Goal: Find contact information: Find contact information

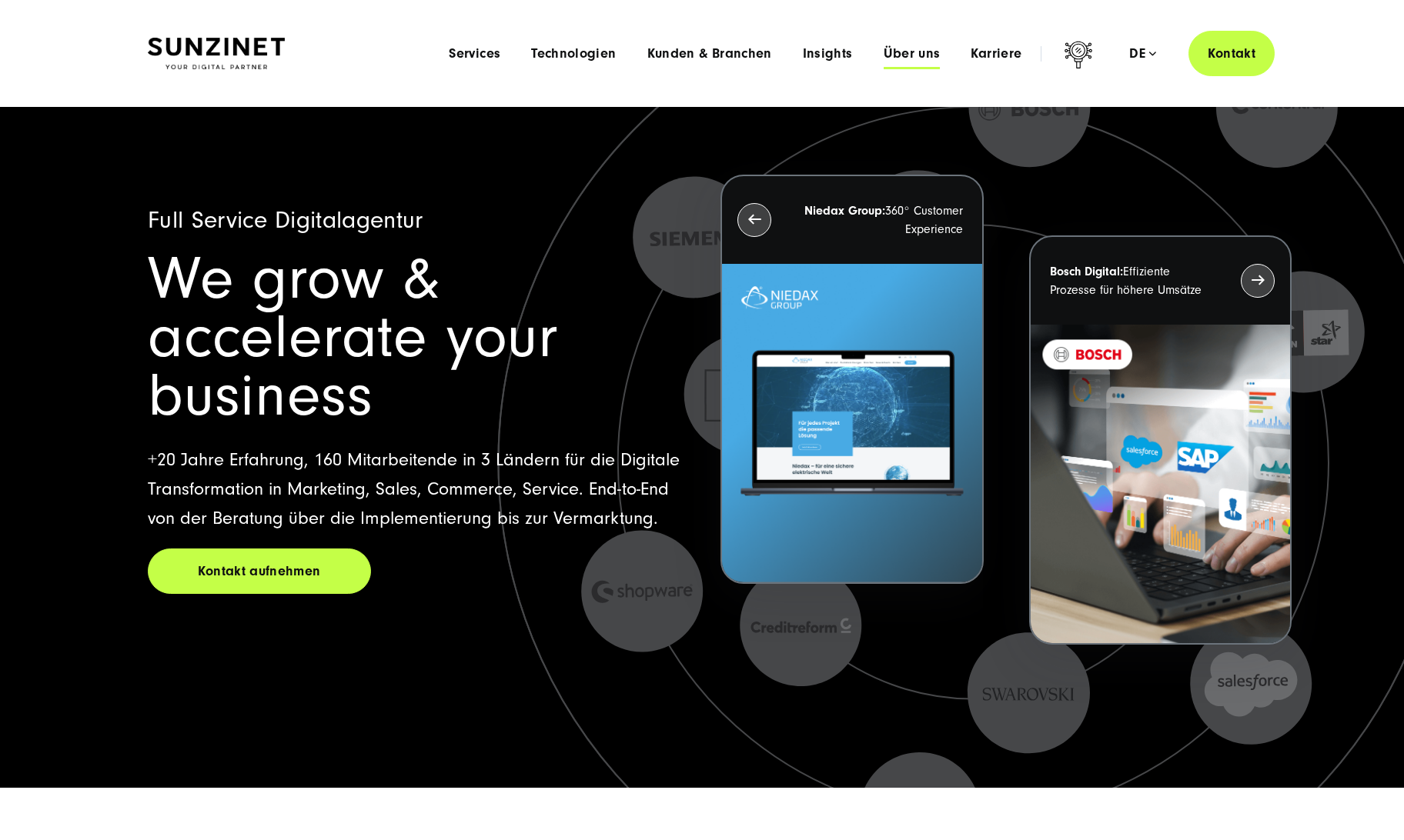
click at [894, 55] on span "Über uns" at bounding box center [912, 54] width 57 height 16
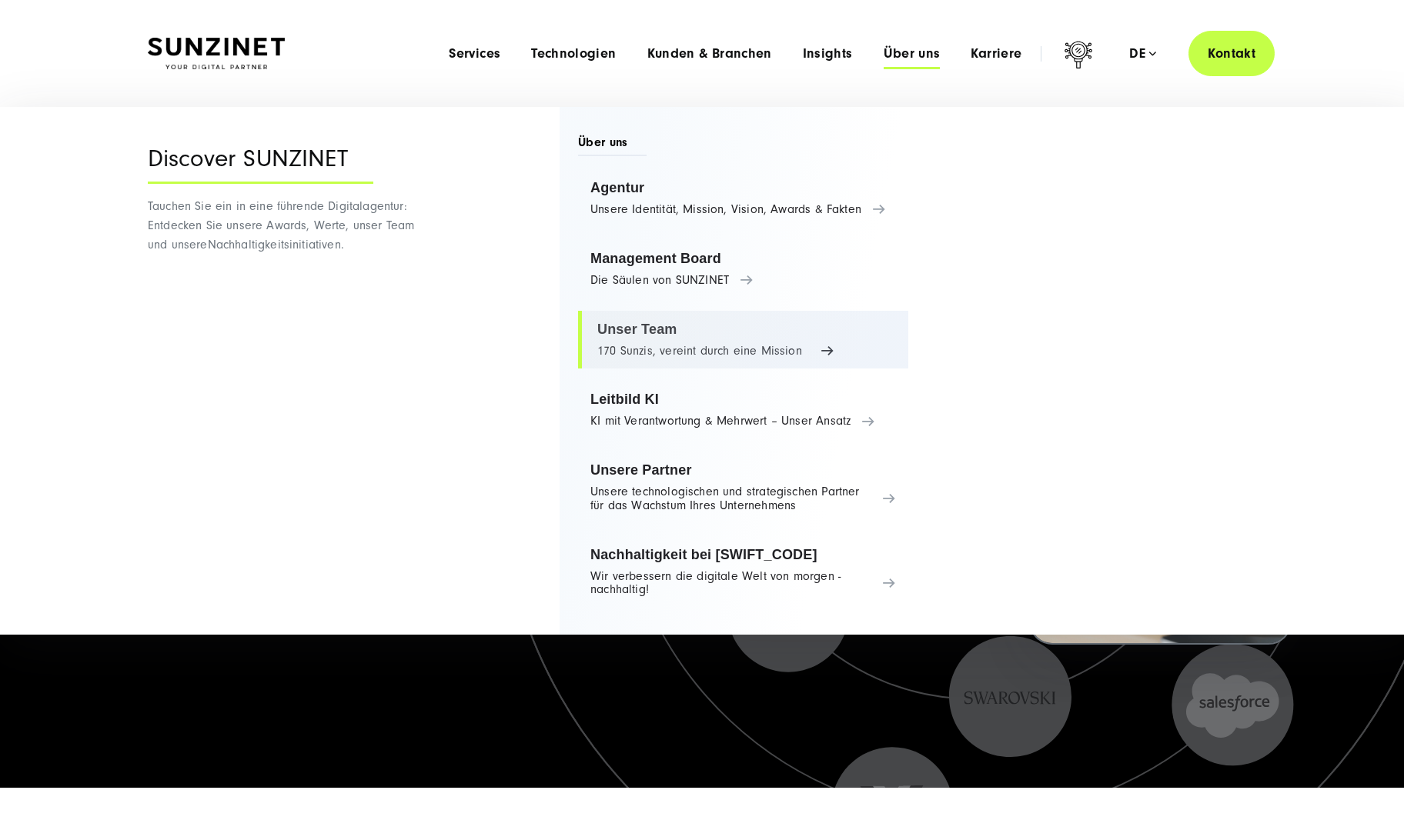
click at [616, 342] on link "Unser Team 170 Sunzis, vereint durch eine Mission" at bounding box center [743, 340] width 330 height 59
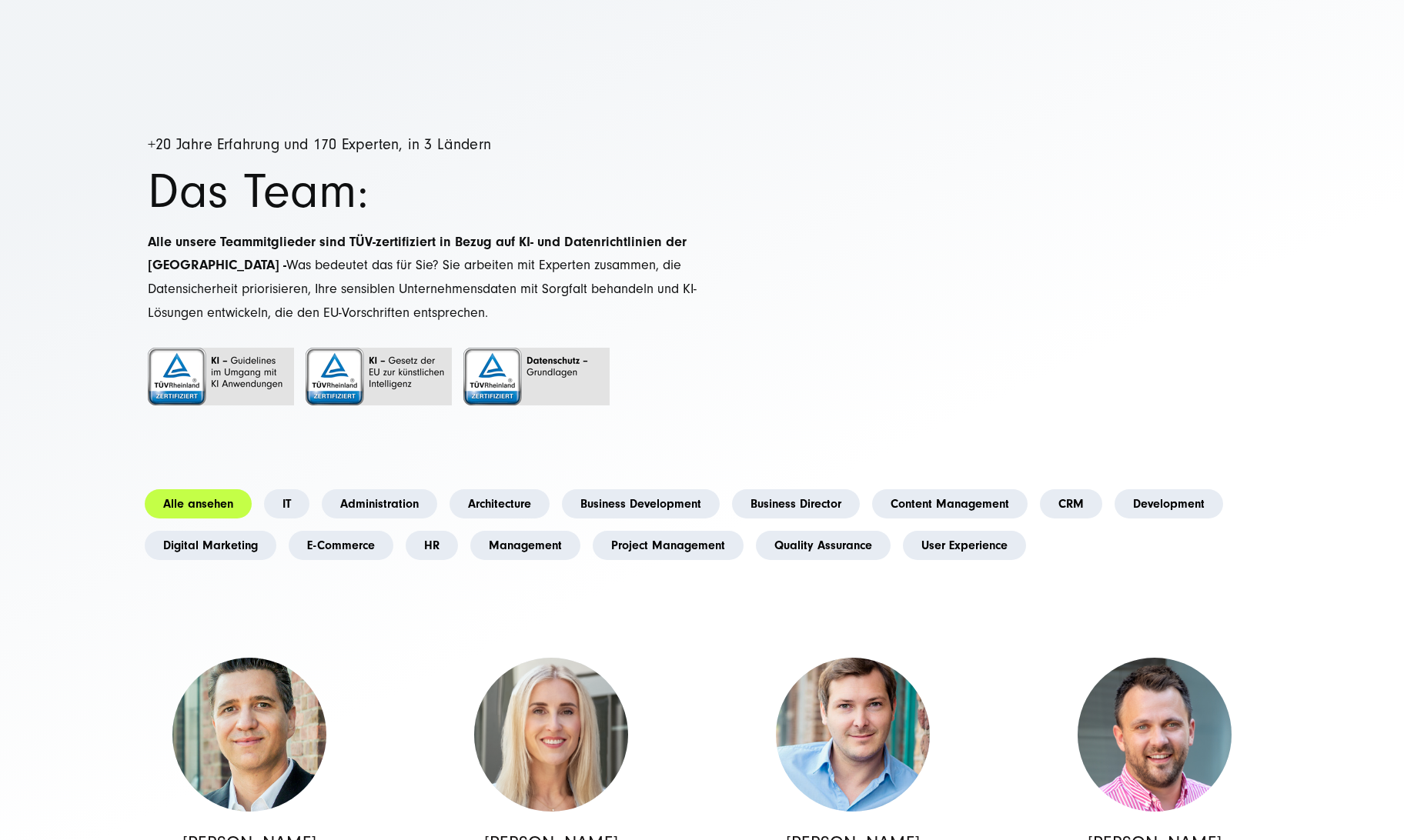
scroll to position [1174, 0]
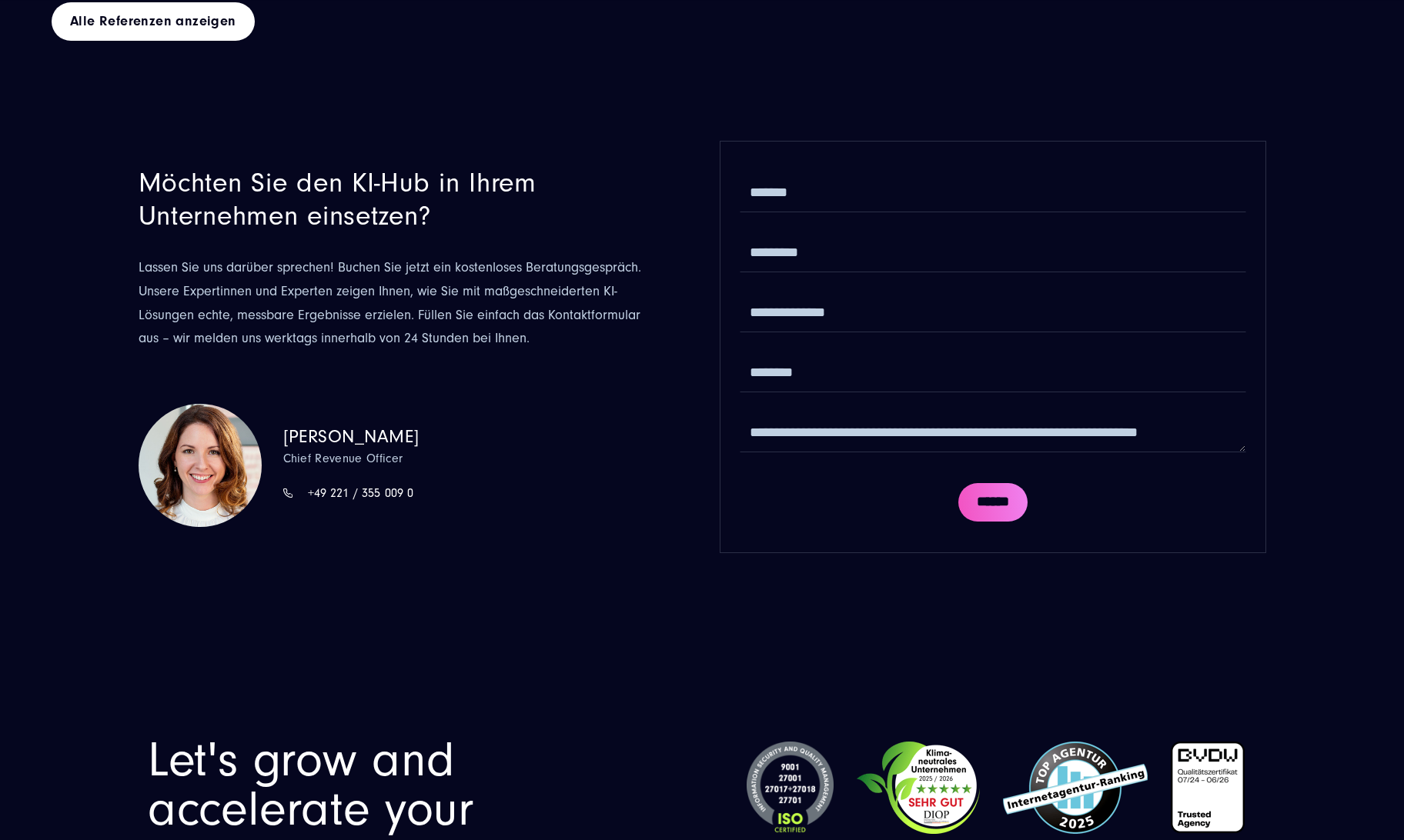
scroll to position [8432, 0]
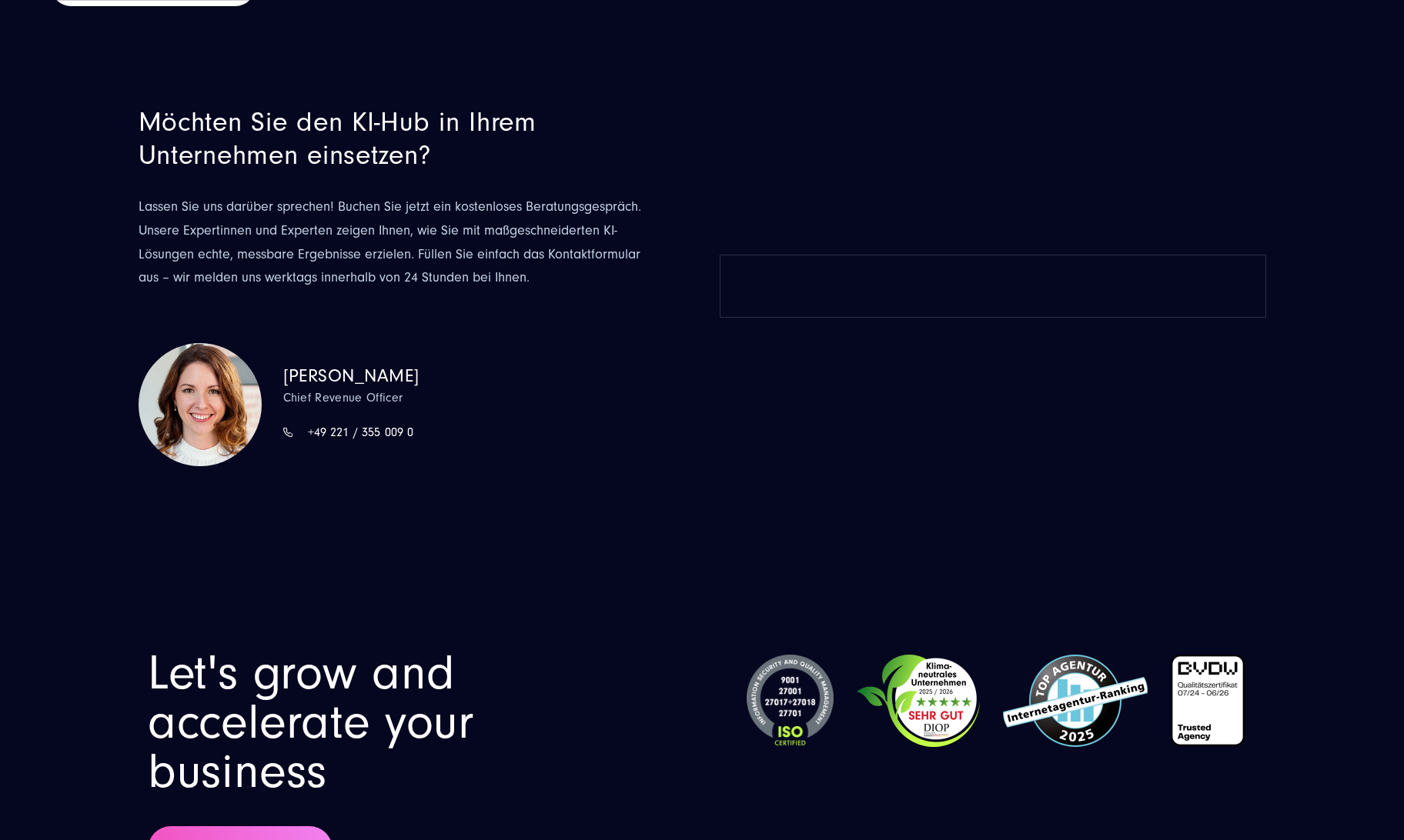
scroll to position [8466, 0]
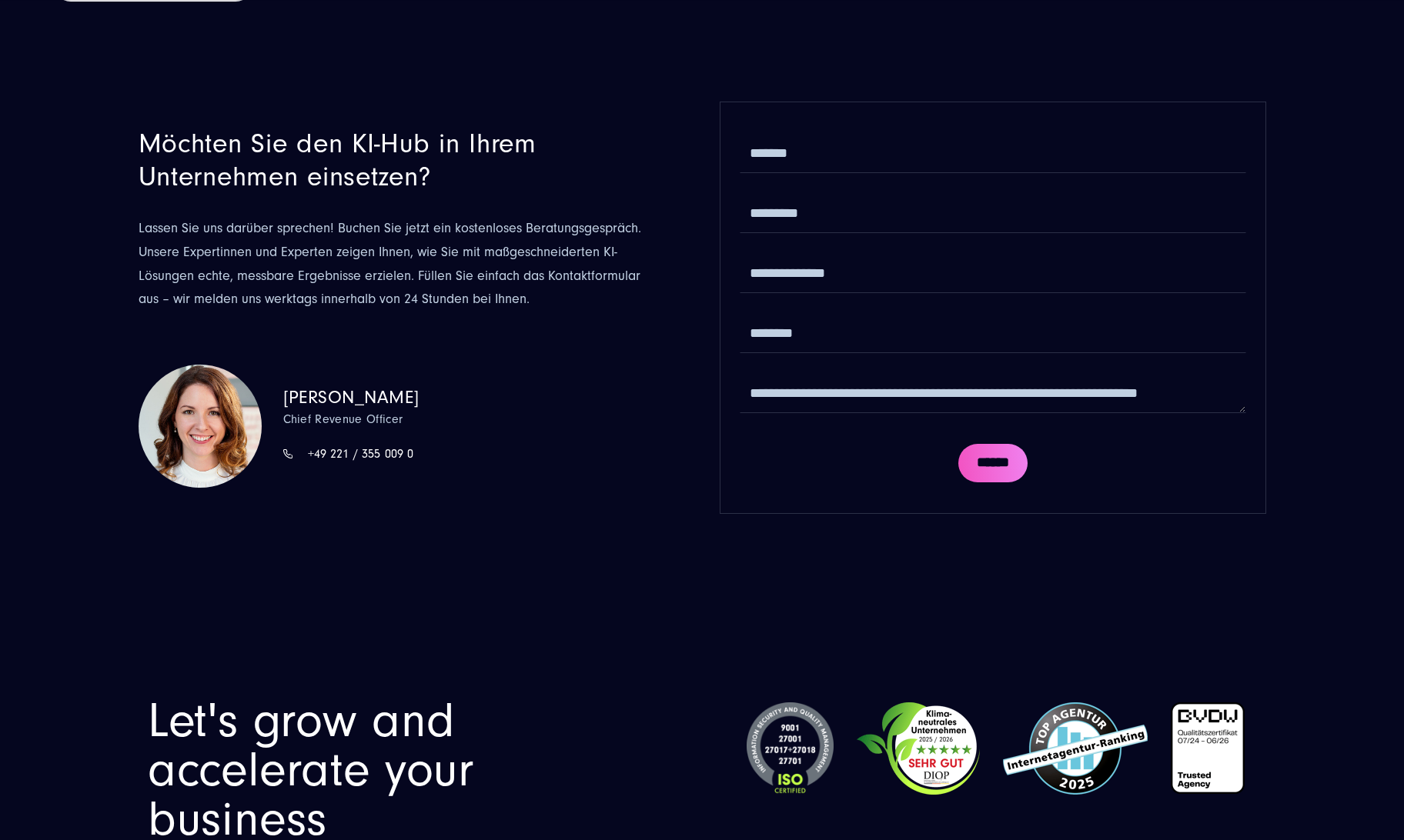
click at [1269, 101] on div "Möchten Sie den KI-Hub in Ihrem Unternehmen einsetzen? [PERSON_NAME] Sie uns da…" at bounding box center [702, 308] width 1189 height 413
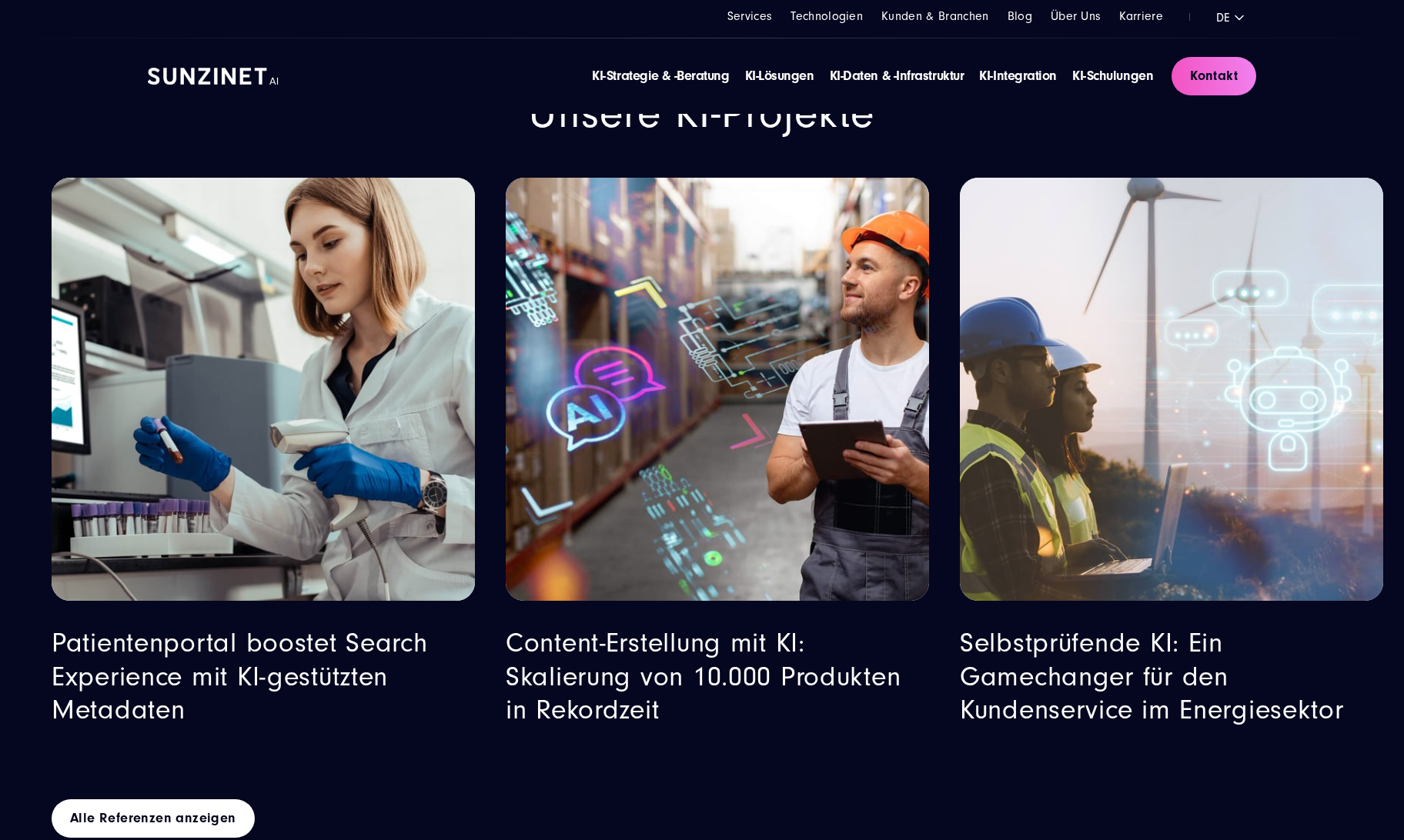
scroll to position [7624, 0]
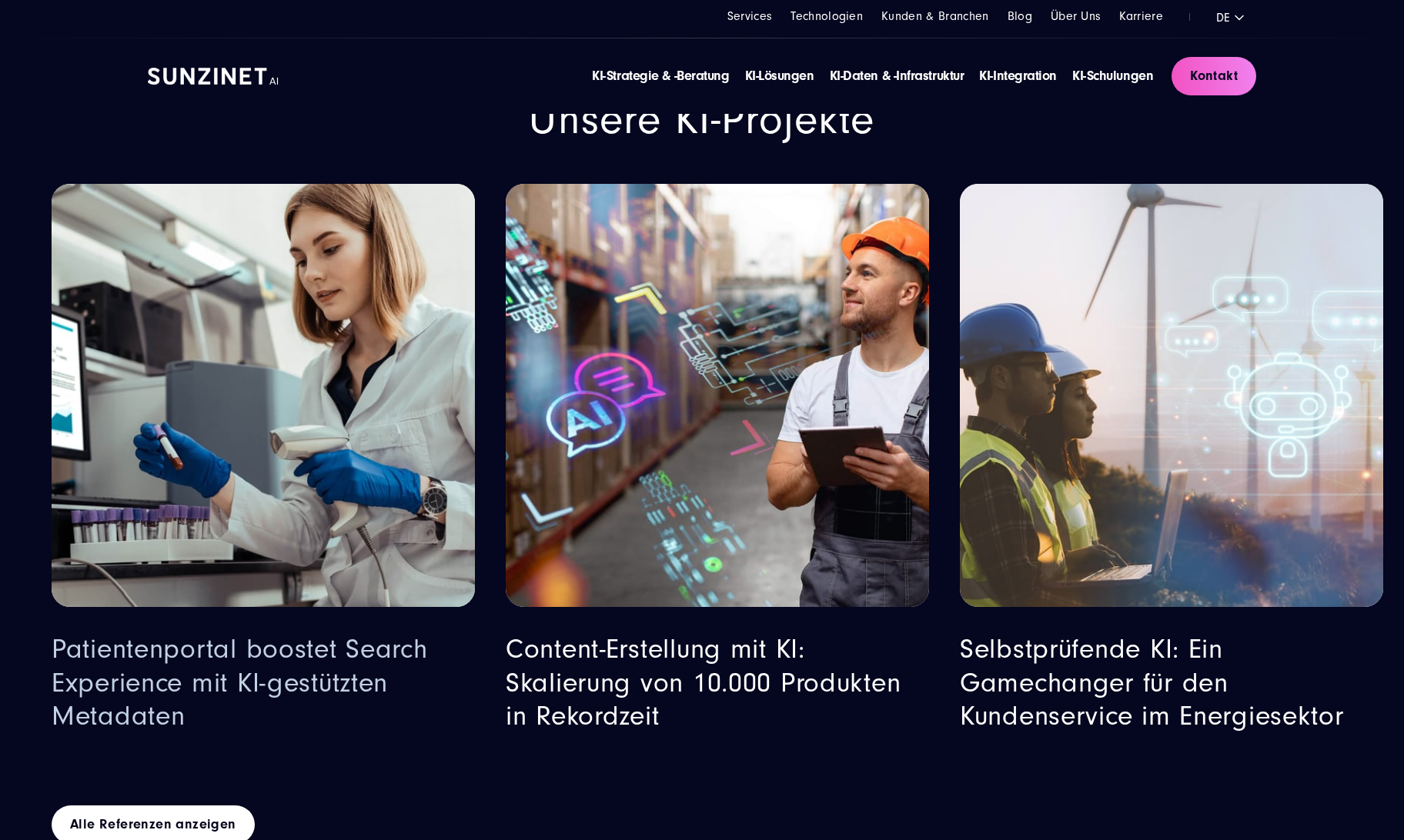
click at [327, 634] on link "Patientenportal boostet Search Experience mit KI-gestützten Metadaten" at bounding box center [240, 682] width 377 height 97
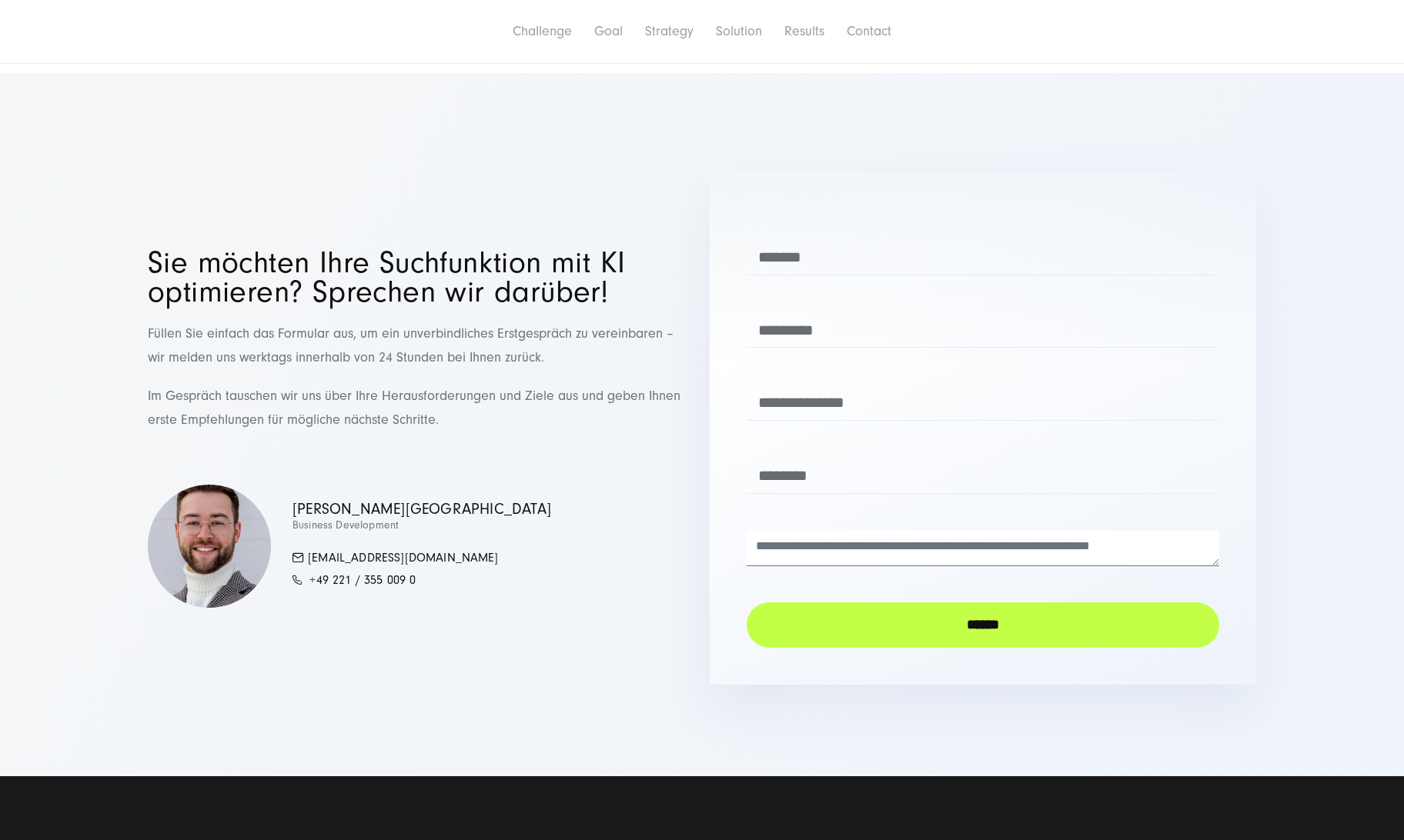
scroll to position [5982, 0]
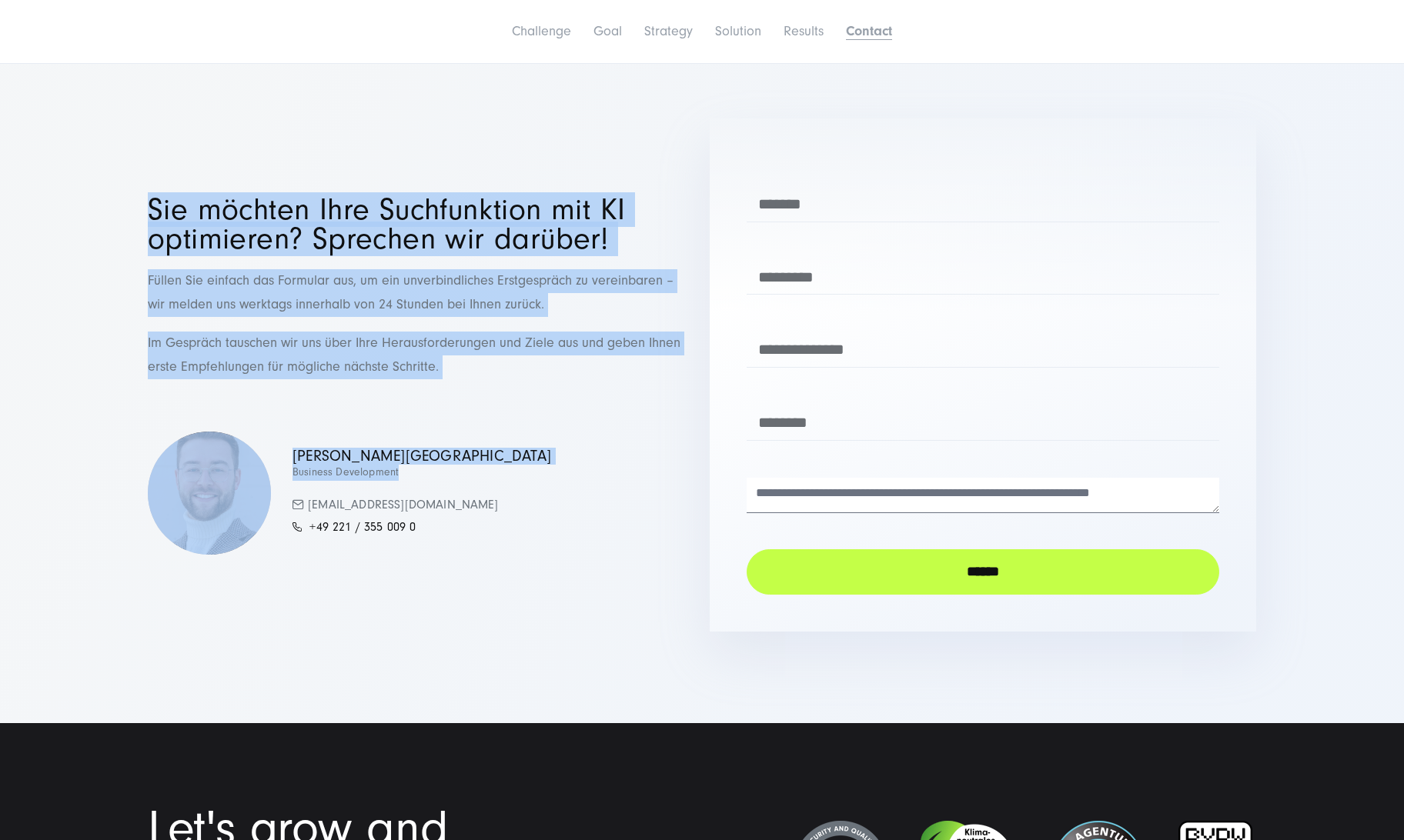
drag, startPoint x: 123, startPoint y: 222, endPoint x: 415, endPoint y: 501, distance: 403.9
click at [415, 500] on section "Sie möchten Ihre Suchfunktion mit KI optimieren? Sprechen wir darüber! Füllen S…" at bounding box center [702, 371] width 1404 height 704
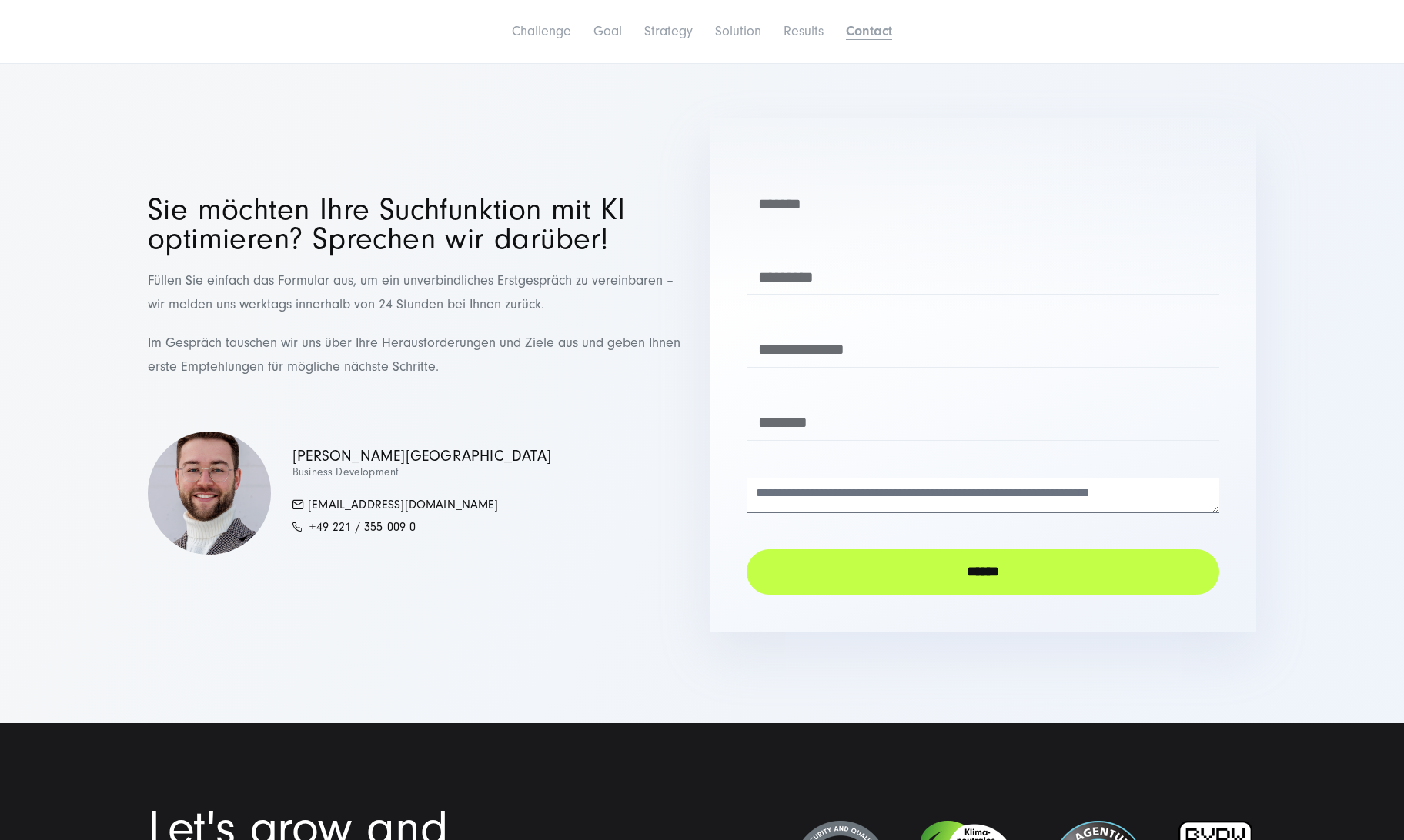
click at [565, 628] on div "Sie möchten Ihre Suchfunktion mit KI optimieren? Sprechen wir darüber! Füllen S…" at bounding box center [702, 375] width 1109 height 513
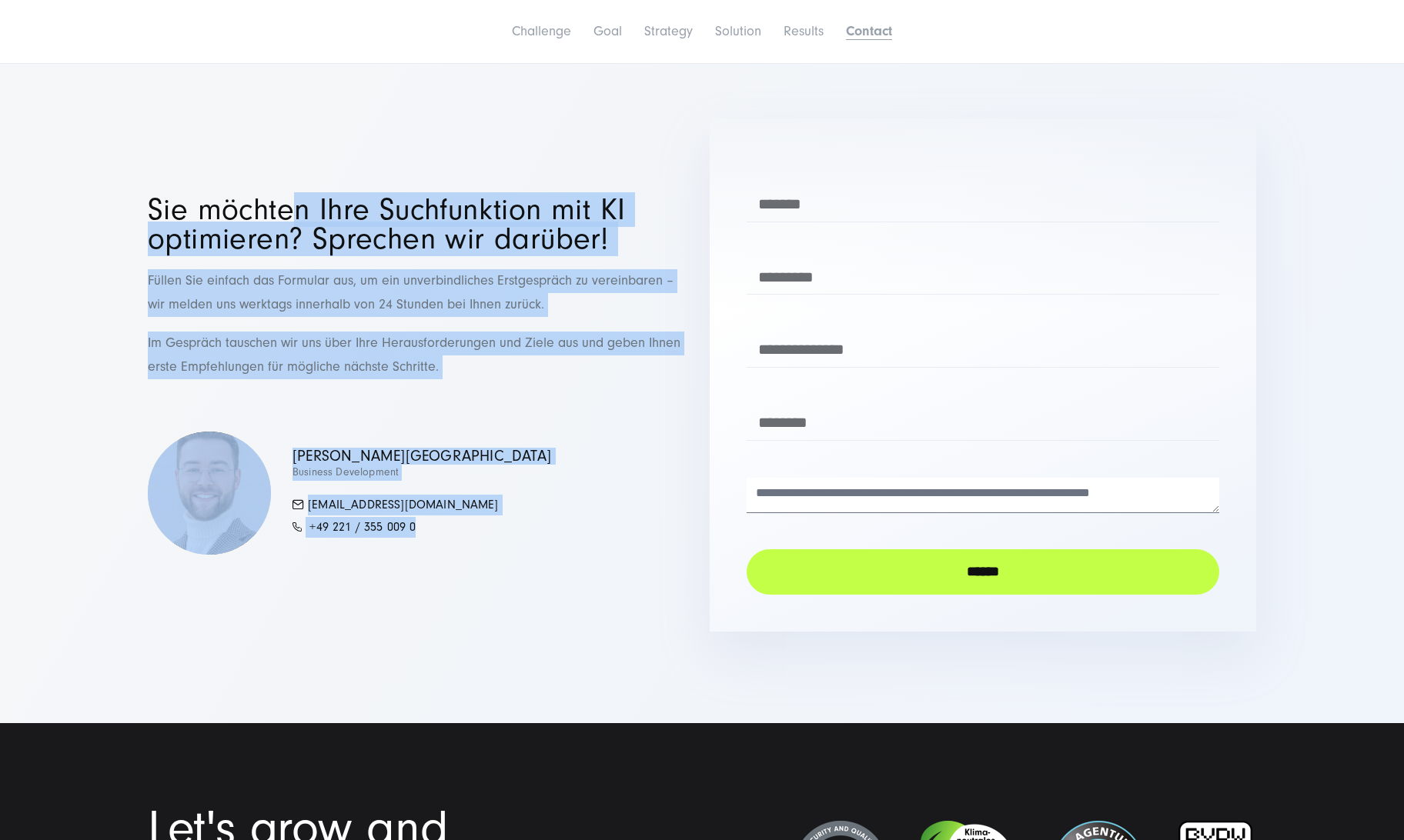
drag, startPoint x: 485, startPoint y: 559, endPoint x: 294, endPoint y: 218, distance: 390.8
click at [295, 219] on div "Sie möchten Ihre Suchfunktion mit KI optimieren? Sprechen wir darüber! Füllen S…" at bounding box center [702, 375] width 1109 height 513
click at [294, 218] on h2 "Sie möchten Ihre Suchfunktion mit KI optimieren? Sprechen wir darüber!" at bounding box center [421, 225] width 546 height 59
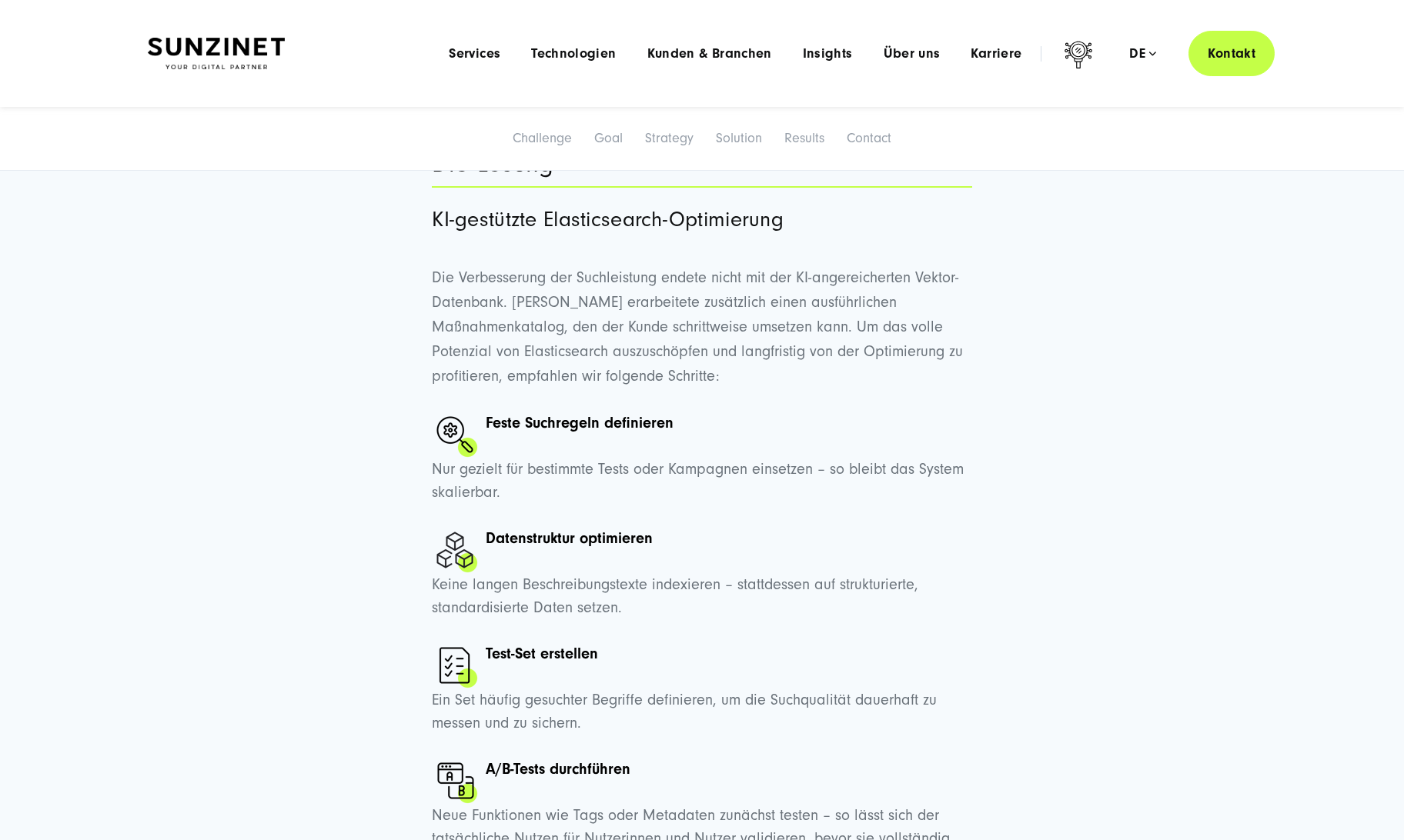
scroll to position [4010, 0]
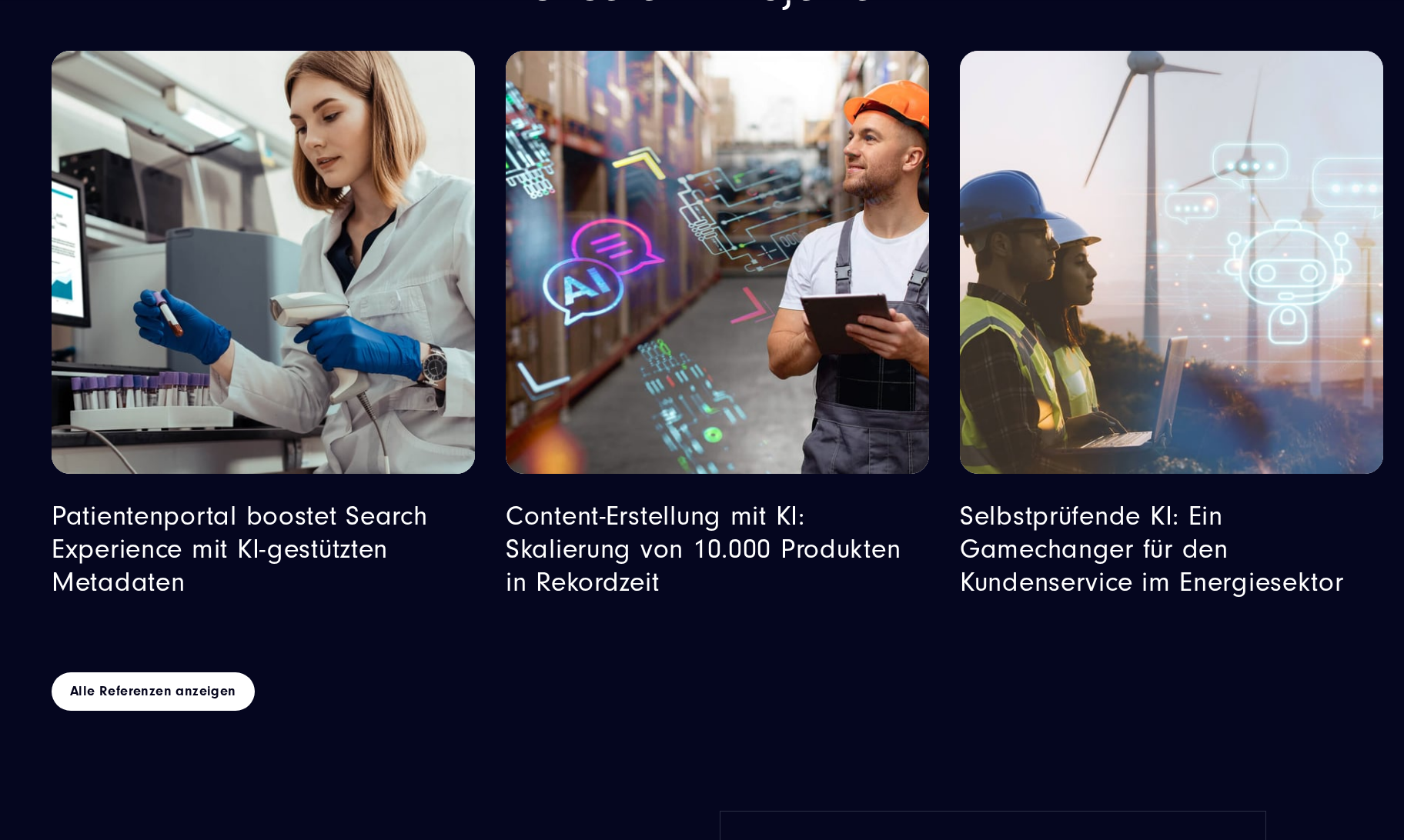
scroll to position [7762, 0]
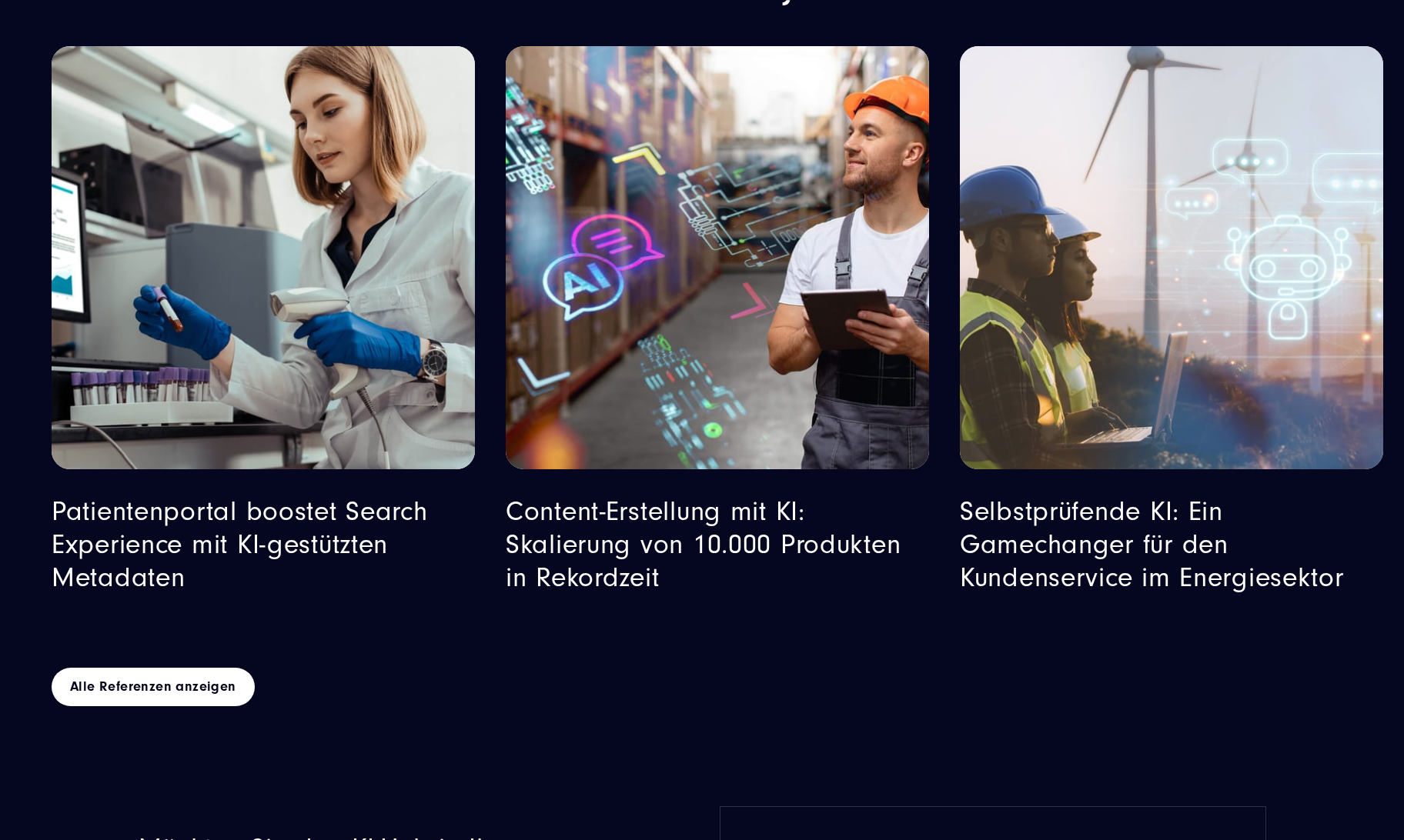
click at [711, 251] on img "Featured image: Ein Lagerarbeiter mit weißem Shirt, grauer Latzhose und orangef…" at bounding box center [718, 258] width 432 height 432
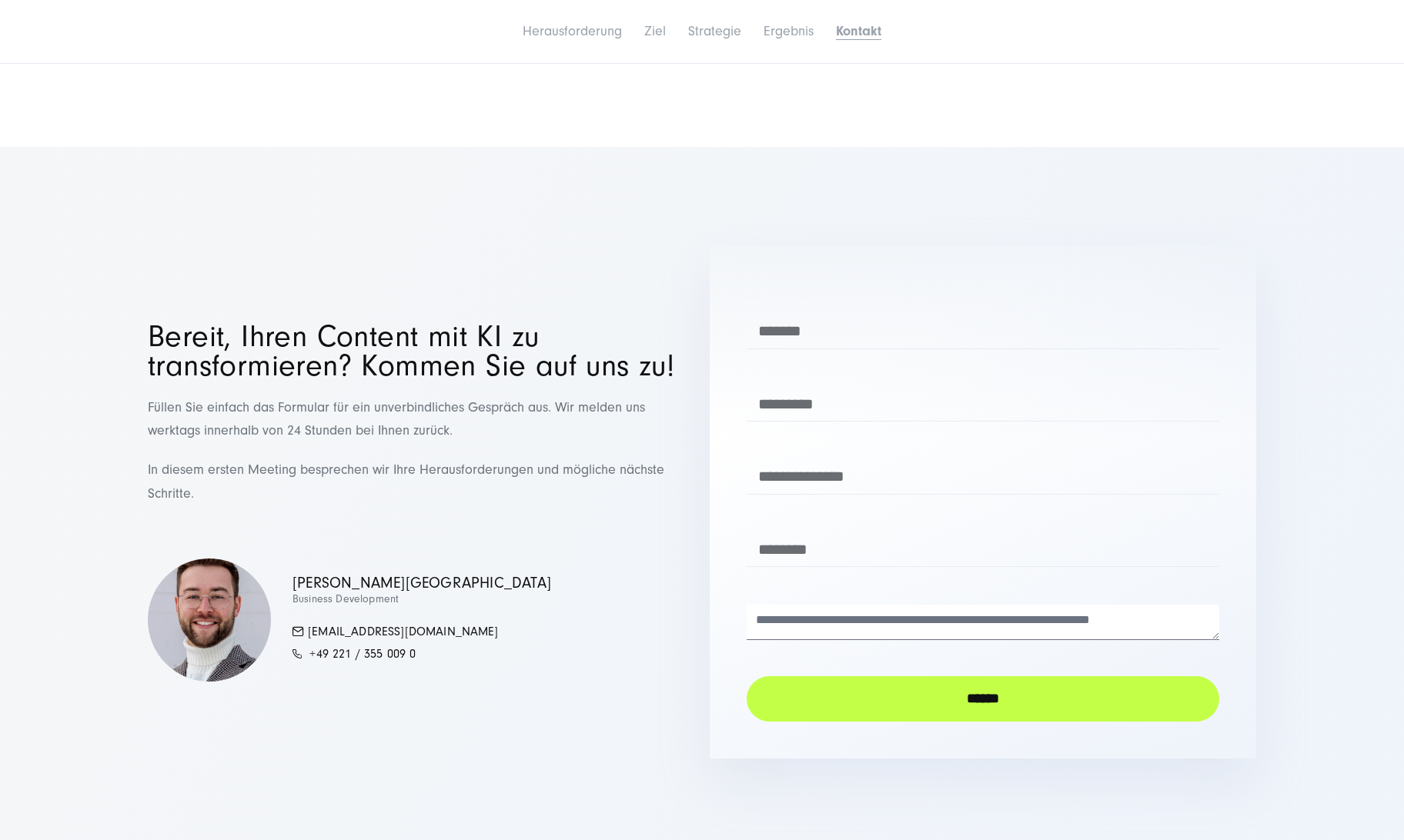
scroll to position [6352, 0]
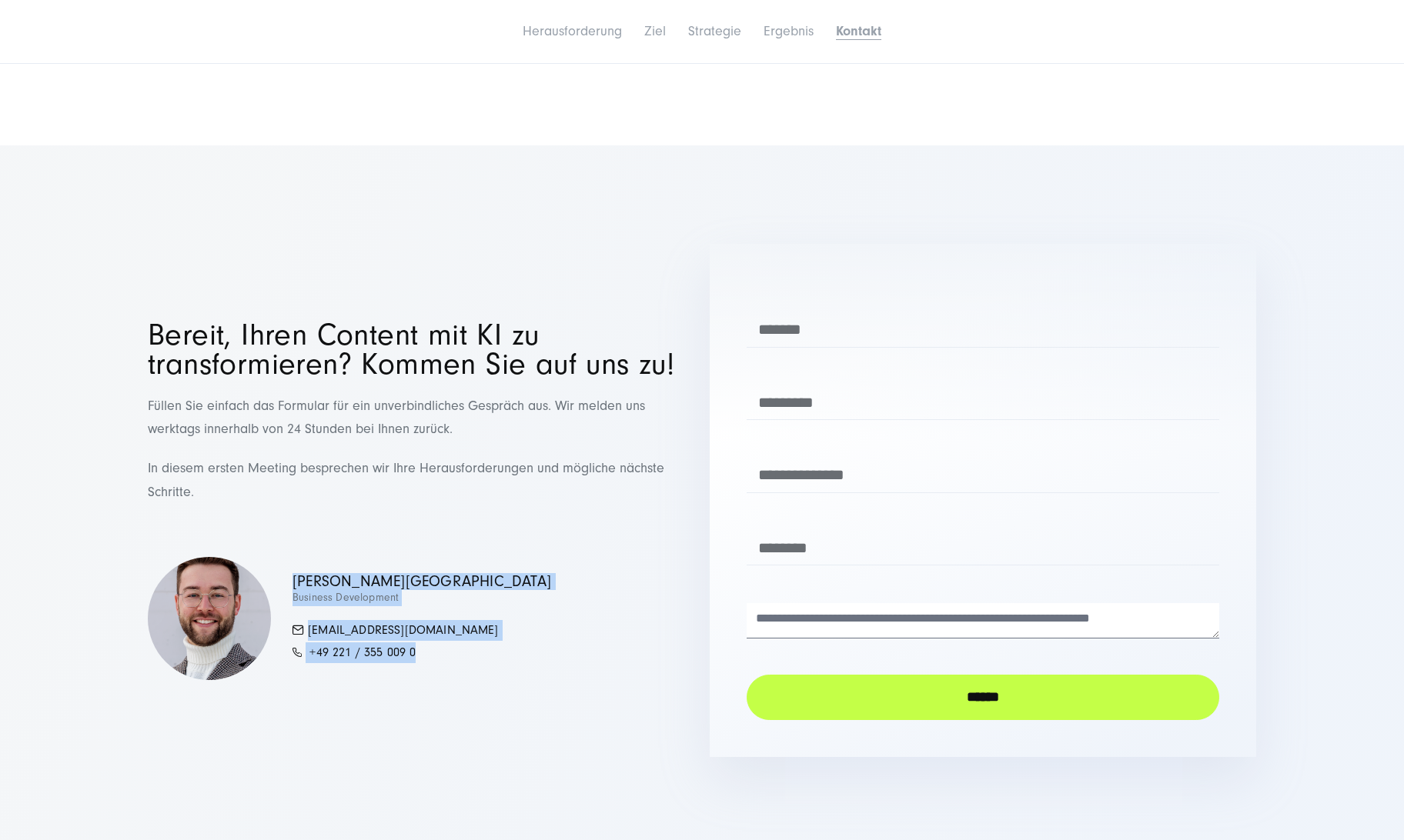
drag, startPoint x: 351, startPoint y: 484, endPoint x: 442, endPoint y: 666, distance: 203.5
click at [442, 666] on div "Bereit, Ihren Content mit KI zu transformieren? Kommen Sie auf uns zu! Füllen S…" at bounding box center [702, 500] width 1109 height 513
click at [490, 681] on div "Bereit, Ihren Content mit KI zu transformieren? Kommen Sie auf uns zu! Füllen S…" at bounding box center [702, 500] width 1109 height 513
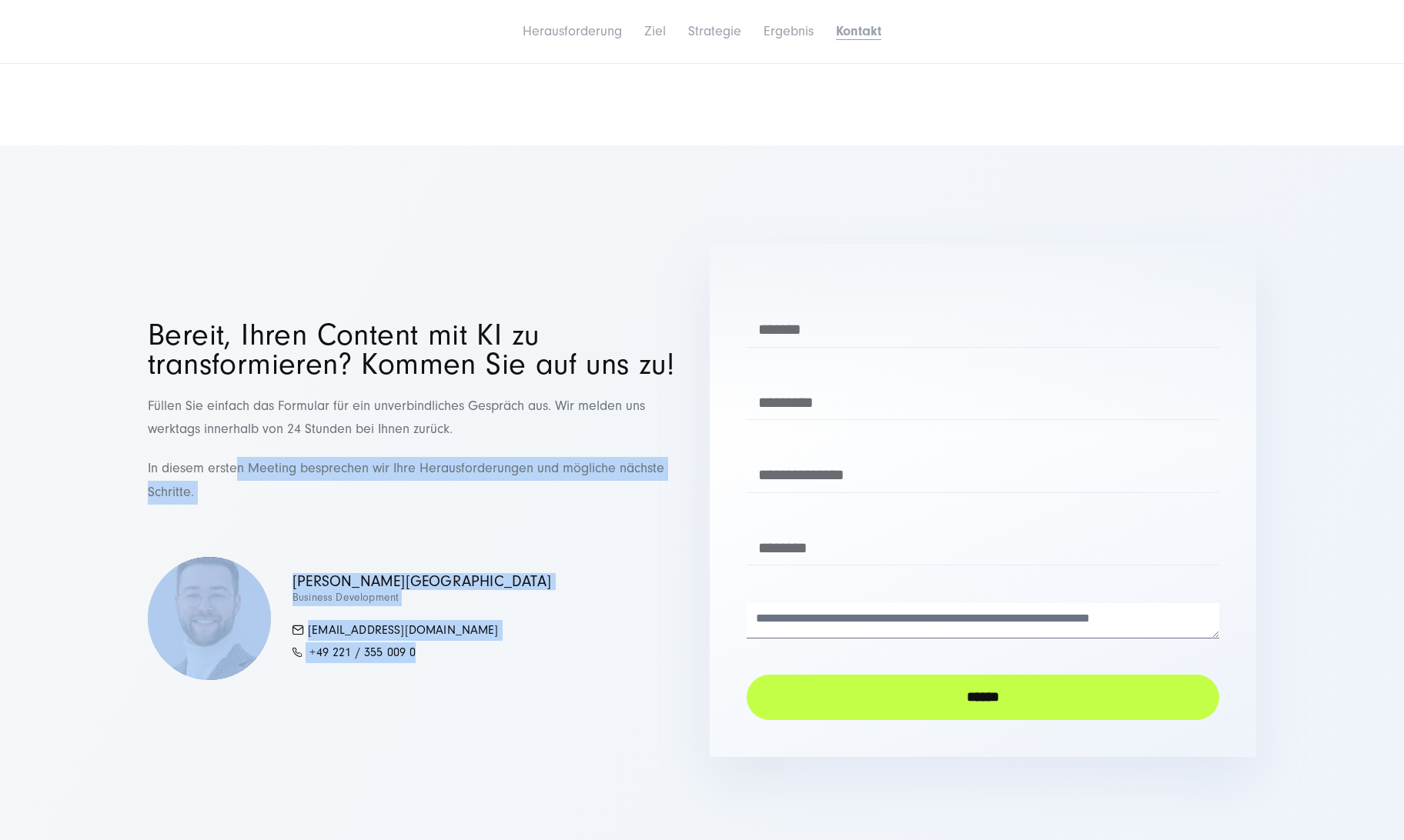
drag, startPoint x: 497, startPoint y: 684, endPoint x: 234, endPoint y: 453, distance: 350.0
click at [234, 453] on div "Bereit, Ihren Content mit KI zu transformieren? Kommen Sie auf uns zu! Füllen S…" at bounding box center [702, 500] width 1109 height 513
click at [302, 457] on p "In diesem ersten Meeting besprechen wir Ihre Herausforderungen und mögliche näc…" at bounding box center [421, 481] width 546 height 47
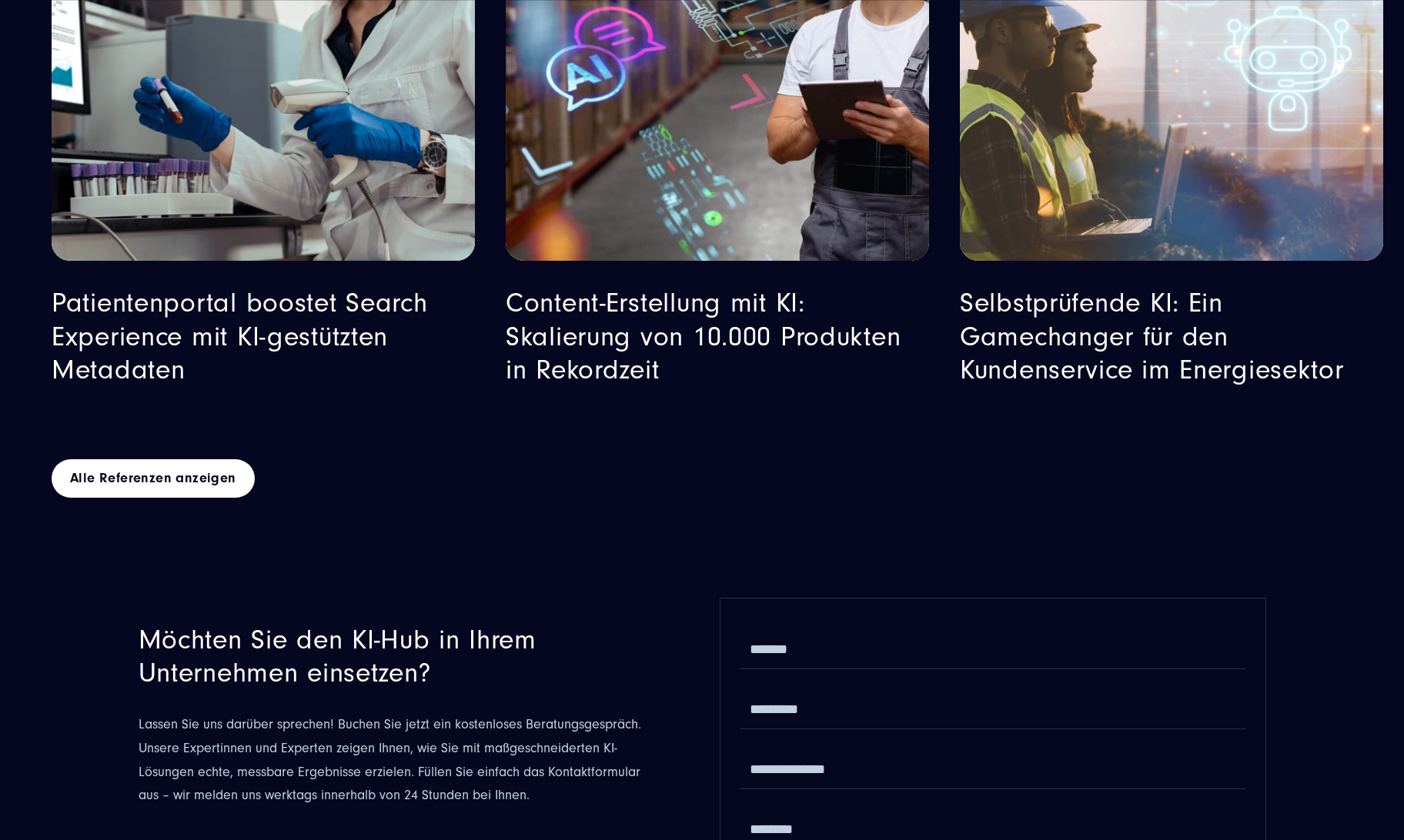
click at [1057, 235] on div "Selbstprüfende KI: Ein Gamechanger für den Kundenservice im Energiesektor" at bounding box center [1171, 112] width 423 height 550
click at [1056, 296] on link "Selbstprüfende KI: Ein Gamechanger für den Kundenservice im Energiesektor" at bounding box center [1151, 336] width 384 height 97
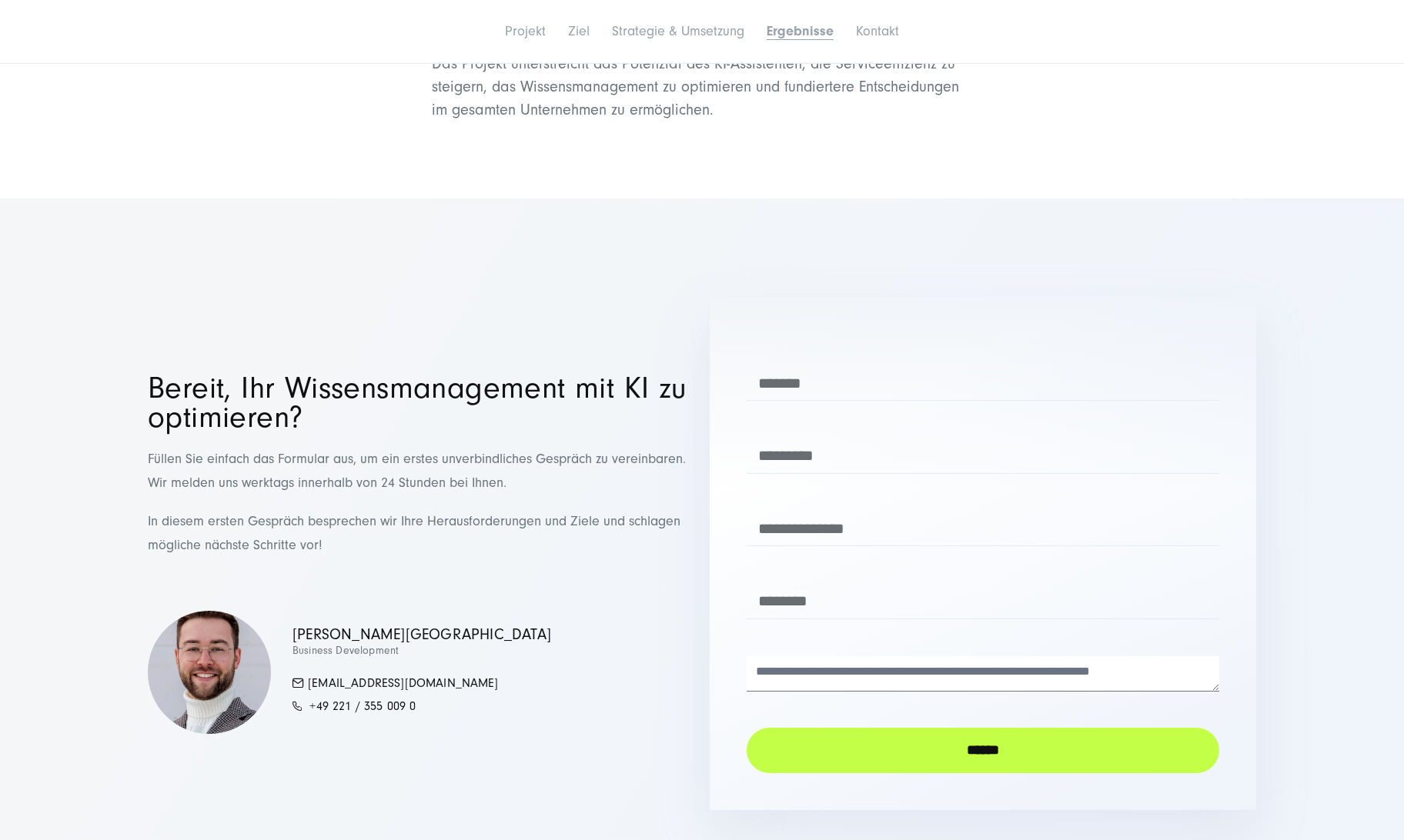
scroll to position [7321, 0]
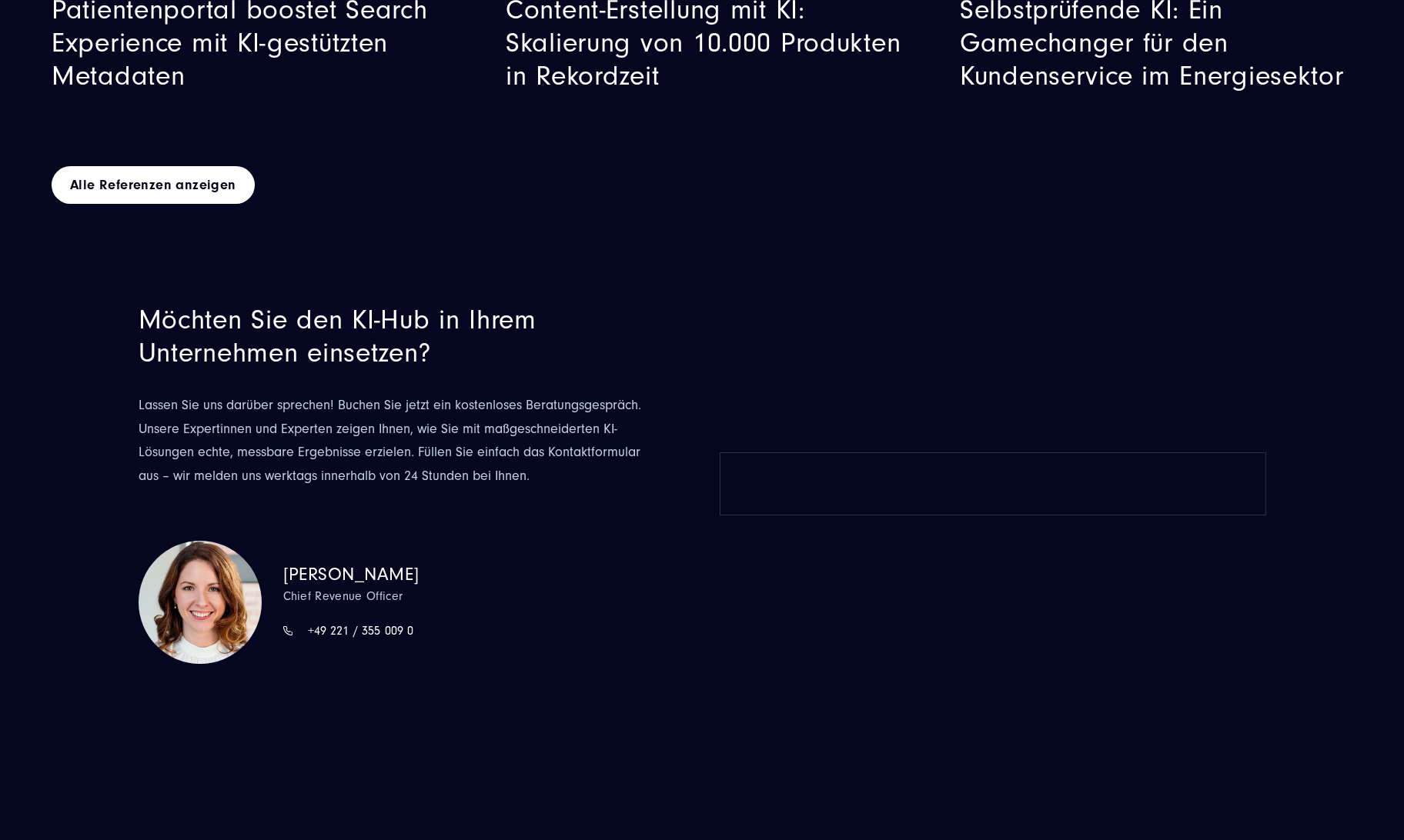
scroll to position [8164, 0]
